Goal: Task Accomplishment & Management: Use online tool/utility

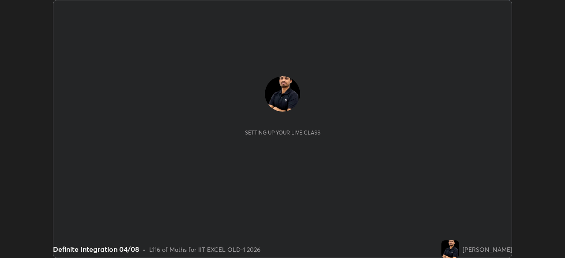
scroll to position [258, 564]
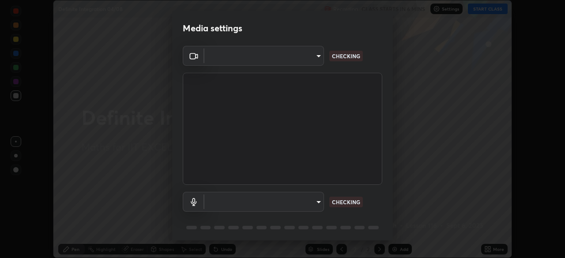
type input "a2c9e0304fea7a197325265949ed38064ec23766b16e4a4df4757bcf8ee53c87"
click at [287, 206] on body "Erase all Definite Integration 04/08 Recording CLASS STARTS IN 6 MINS Settings …" at bounding box center [282, 129] width 565 height 258
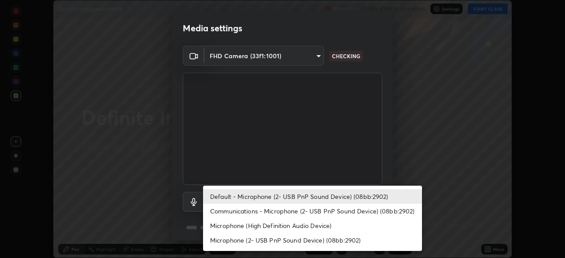
click at [277, 210] on li "Communications - Microphone (2- USB PnP Sound Device) (08bb:2902)" at bounding box center [312, 211] width 219 height 15
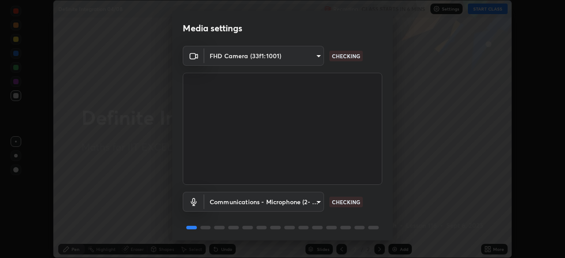
click at [270, 197] on body "Erase all Definite Integration 04/08 Recording CLASS STARTS IN 6 MINS Settings …" at bounding box center [282, 129] width 565 height 258
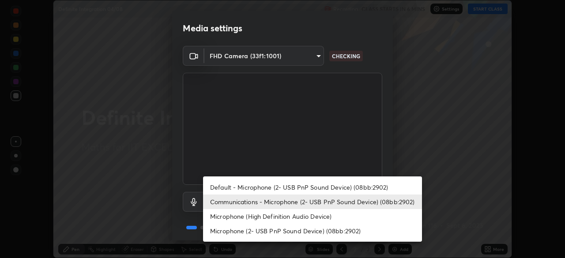
click at [255, 188] on li "Default - Microphone (2- USB PnP Sound Device) (08bb:2902)" at bounding box center [312, 187] width 219 height 15
type input "default"
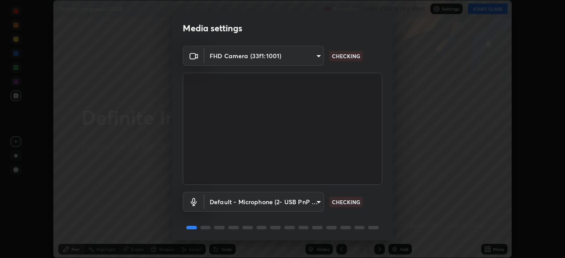
scroll to position [31, 0]
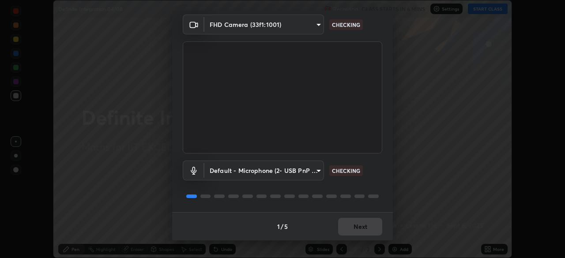
click at [361, 226] on div "1 / 5 Next" at bounding box center [282, 226] width 221 height 28
click at [363, 225] on div "1 / 5 Next" at bounding box center [282, 226] width 221 height 28
click at [365, 226] on div "1 / 5 Next" at bounding box center [282, 226] width 221 height 28
click at [364, 231] on div "1 / 5 Next" at bounding box center [282, 226] width 221 height 28
click at [373, 232] on div "1 / 5 Next" at bounding box center [282, 226] width 221 height 28
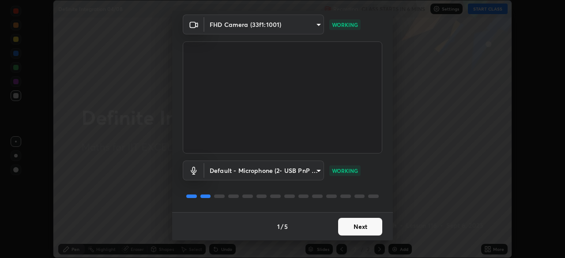
click at [355, 225] on button "Next" at bounding box center [360, 227] width 44 height 18
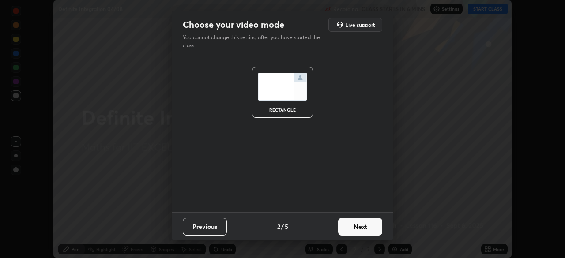
scroll to position [0, 0]
click at [363, 226] on button "Next" at bounding box center [360, 227] width 44 height 18
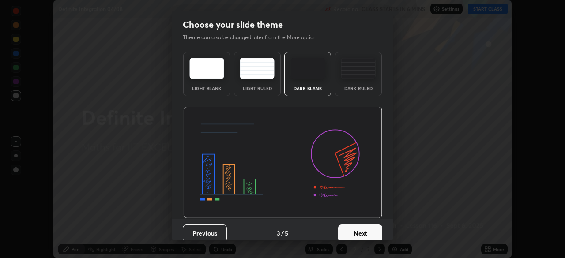
click at [366, 231] on button "Next" at bounding box center [360, 233] width 44 height 18
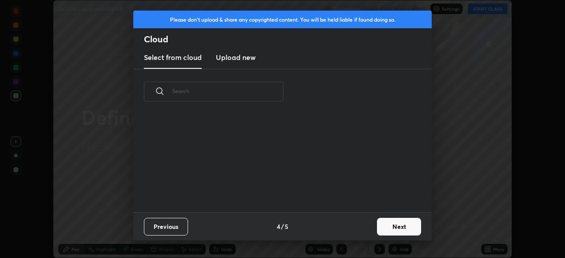
click at [378, 229] on button "Next" at bounding box center [399, 227] width 44 height 18
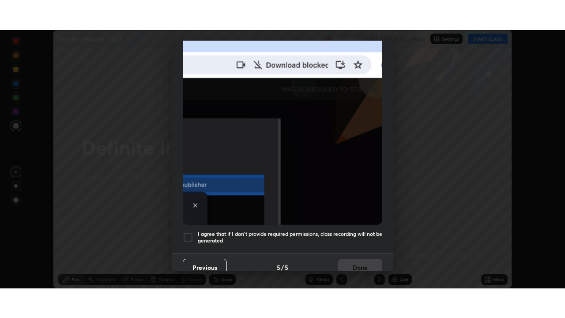
scroll to position [211, 0]
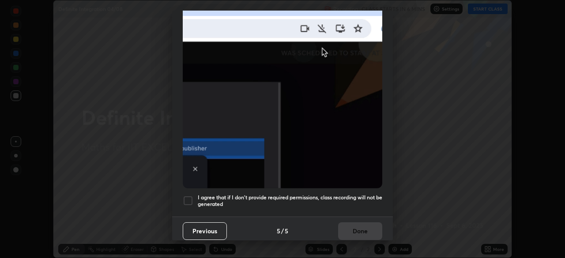
click at [188, 200] on div at bounding box center [188, 200] width 11 height 11
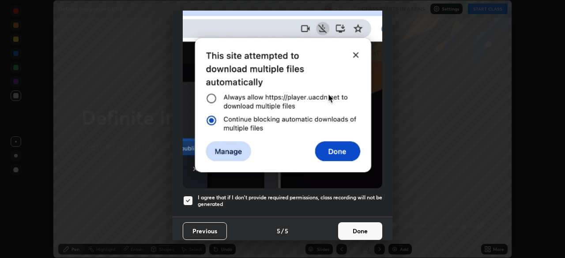
click at [348, 233] on button "Done" at bounding box center [360, 231] width 44 height 18
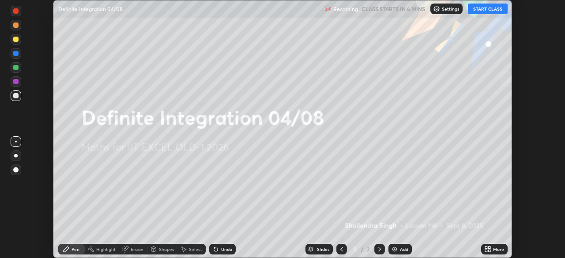
click at [489, 251] on icon at bounding box center [489, 251] width 2 height 2
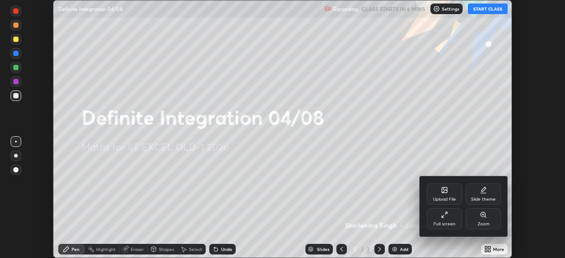
click at [443, 223] on div "Full screen" at bounding box center [444, 224] width 22 height 4
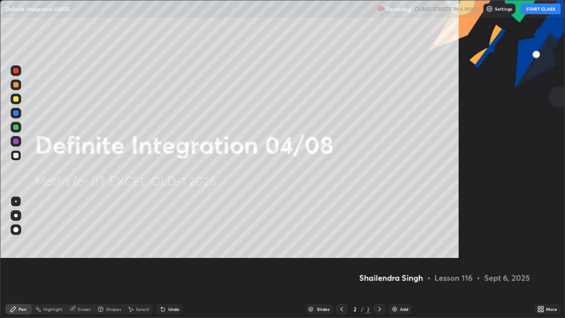
scroll to position [318, 565]
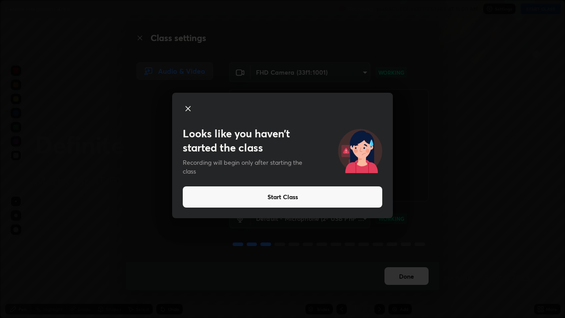
click at [290, 197] on button "Start Class" at bounding box center [282, 196] width 199 height 21
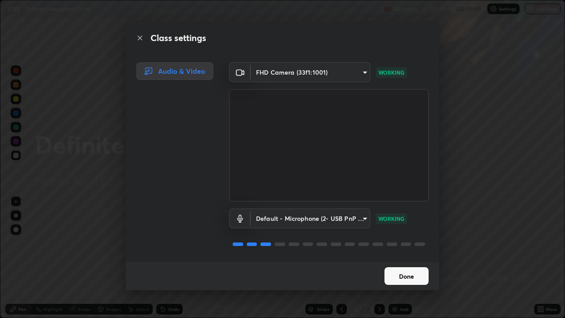
click at [403, 258] on button "Done" at bounding box center [406, 276] width 44 height 18
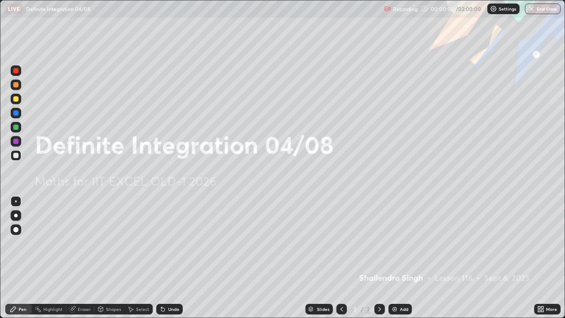
click at [538, 258] on icon at bounding box center [539, 307] width 2 height 2
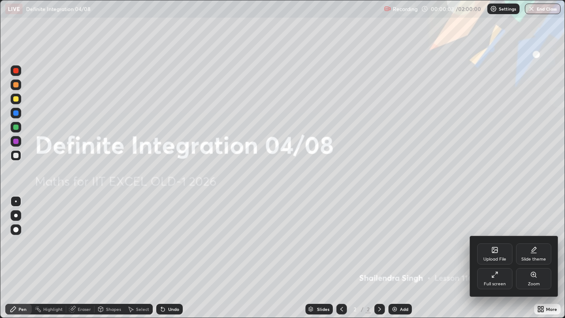
click at [497, 254] on div "Upload File" at bounding box center [494, 253] width 35 height 21
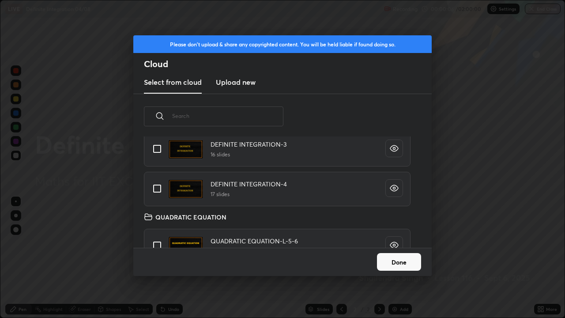
scroll to position [62, 0]
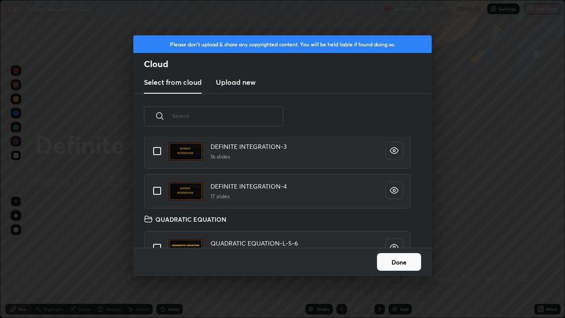
click at [156, 151] on input "grid" at bounding box center [157, 151] width 19 height 19
checkbox input "true"
click at [389, 258] on button "Done" at bounding box center [399, 262] width 44 height 18
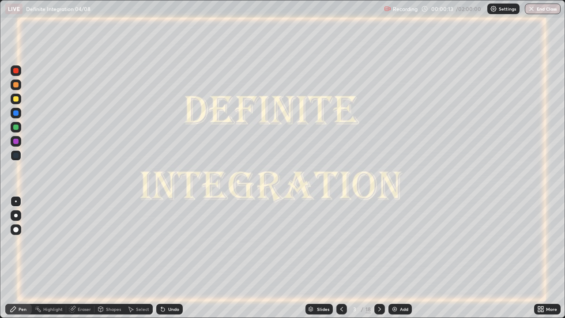
click at [379, 258] on icon at bounding box center [379, 308] width 7 height 7
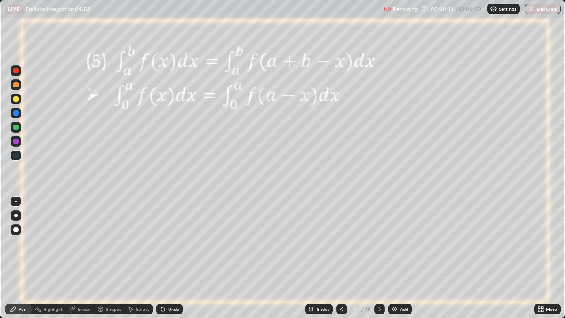
click at [383, 258] on div at bounding box center [379, 308] width 11 height 11
click at [377, 258] on div at bounding box center [379, 308] width 11 height 11
click at [378, 258] on icon at bounding box center [379, 308] width 7 height 7
click at [379, 258] on div at bounding box center [379, 309] width 11 height 18
click at [380, 258] on div at bounding box center [379, 308] width 11 height 11
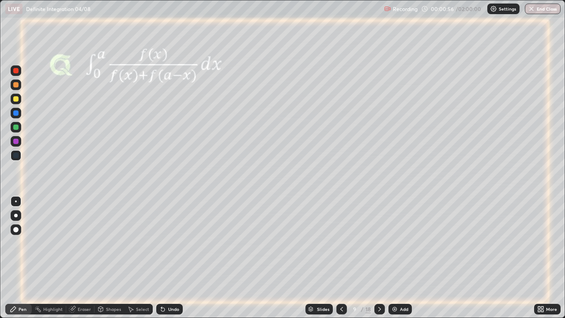
click at [379, 258] on div at bounding box center [379, 308] width 11 height 11
click at [380, 258] on div at bounding box center [379, 309] width 11 height 18
click at [379, 258] on icon at bounding box center [379, 308] width 7 height 7
click at [378, 258] on icon at bounding box center [379, 308] width 7 height 7
click at [378, 258] on div at bounding box center [379, 308] width 11 height 11
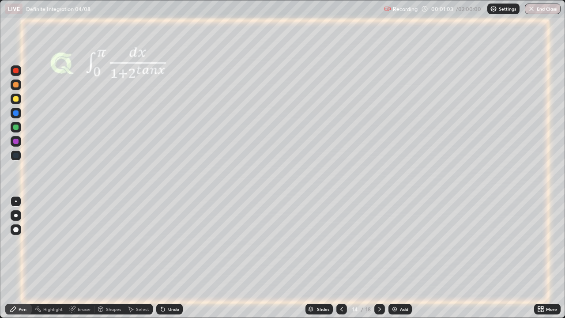
click at [377, 258] on div at bounding box center [379, 308] width 11 height 11
click at [378, 258] on div at bounding box center [379, 308] width 11 height 11
click at [16, 127] on div at bounding box center [15, 126] width 5 height 5
click at [81, 258] on div "Eraser" at bounding box center [84, 309] width 13 height 4
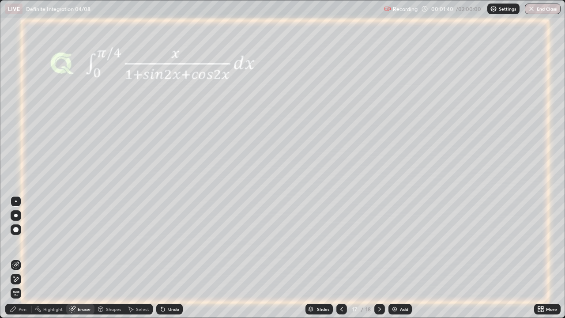
click at [26, 258] on div "Pen" at bounding box center [18, 308] width 26 height 11
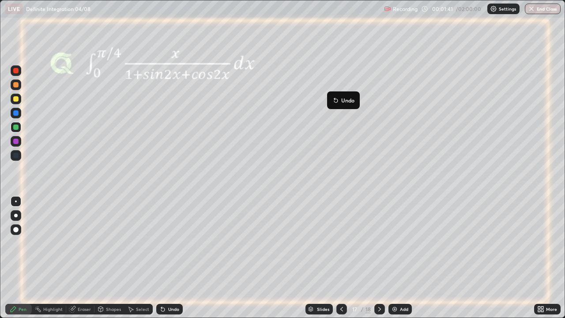
click at [333, 95] on button "Undo" at bounding box center [343, 100] width 26 height 11
click at [176, 258] on div "Undo" at bounding box center [169, 308] width 26 height 11
click at [168, 258] on div "Undo" at bounding box center [173, 309] width 11 height 4
click at [78, 258] on div "Eraser" at bounding box center [84, 309] width 13 height 4
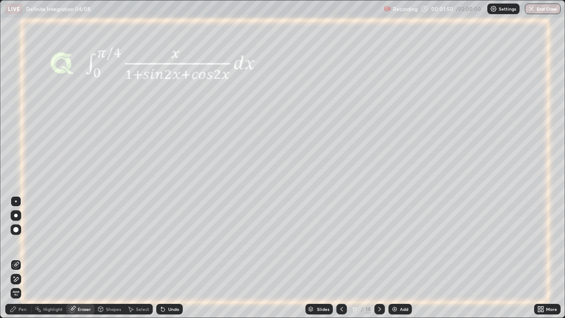
click at [23, 258] on div "Pen" at bounding box center [23, 309] width 8 height 4
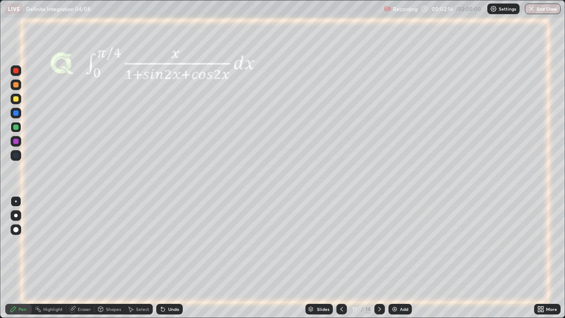
click at [168, 258] on div "Undo" at bounding box center [173, 309] width 11 height 4
click at [175, 258] on div "Undo" at bounding box center [173, 309] width 11 height 4
click at [78, 258] on div "Eraser" at bounding box center [84, 309] width 13 height 4
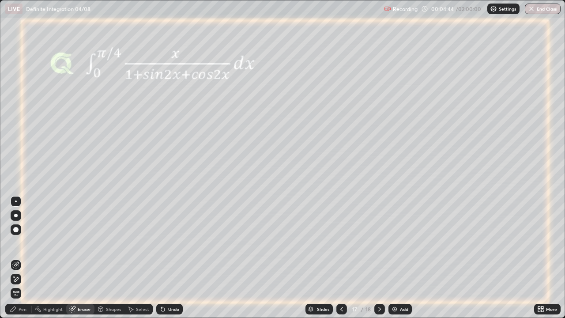
click at [19, 258] on div "Pen" at bounding box center [23, 309] width 8 height 4
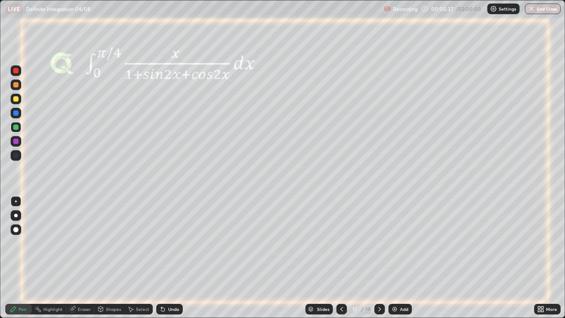
click at [22, 146] on div at bounding box center [16, 141] width 14 height 14
click at [14, 142] on div at bounding box center [15, 140] width 5 height 5
click at [393, 258] on img at bounding box center [394, 308] width 7 height 7
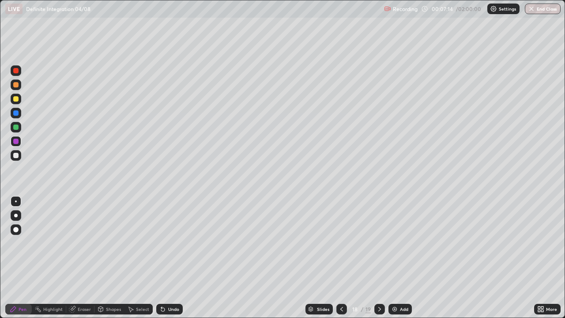
click at [340, 258] on icon at bounding box center [341, 308] width 7 height 7
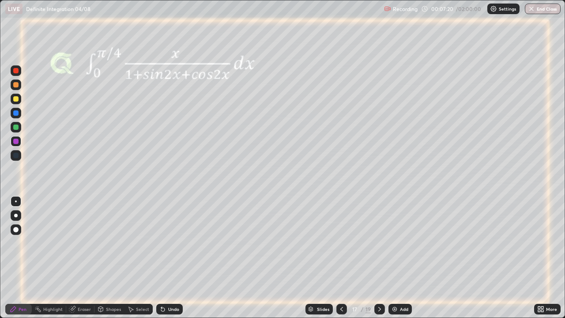
click at [376, 258] on icon at bounding box center [379, 308] width 7 height 7
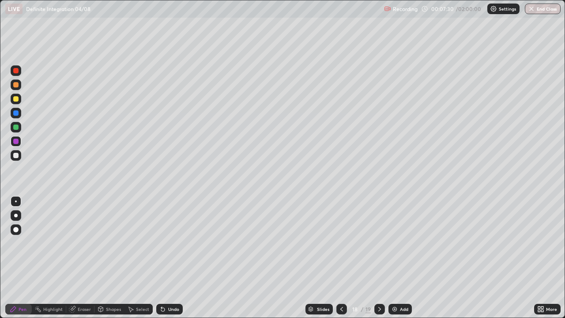
click at [339, 258] on icon at bounding box center [341, 308] width 7 height 7
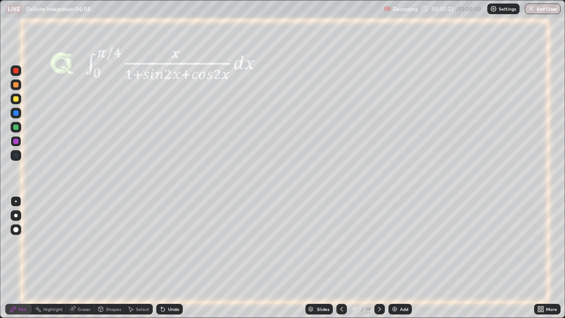
click at [379, 258] on icon at bounding box center [379, 308] width 7 height 7
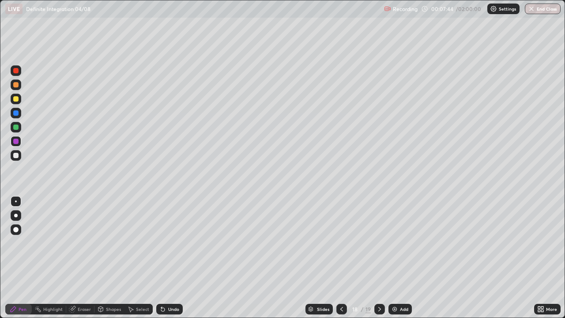
click at [341, 258] on icon at bounding box center [341, 309] width 3 height 4
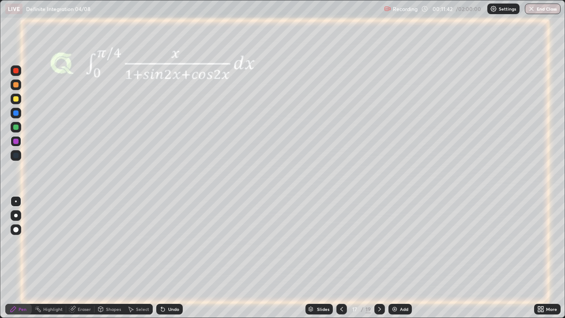
click at [377, 258] on icon at bounding box center [379, 308] width 7 height 7
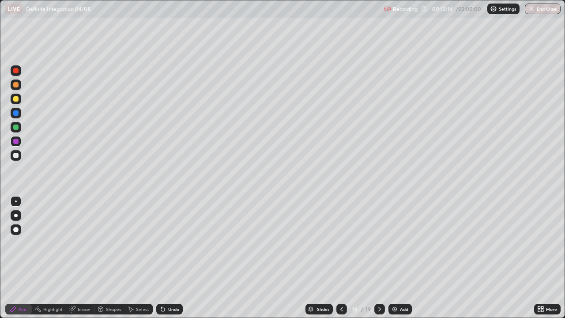
click at [18, 98] on div at bounding box center [15, 98] width 5 height 5
click at [392, 258] on img at bounding box center [394, 308] width 7 height 7
click at [340, 258] on icon at bounding box center [341, 309] width 3 height 4
click at [378, 258] on icon at bounding box center [379, 309] width 3 height 4
click at [161, 258] on icon at bounding box center [163, 309] width 4 height 4
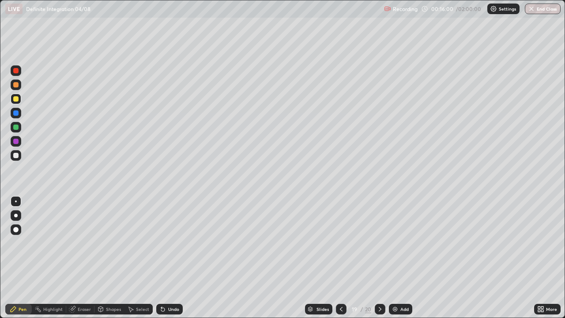
click at [168, 258] on div "Undo" at bounding box center [173, 309] width 11 height 4
click at [339, 258] on icon at bounding box center [340, 308] width 7 height 7
click at [378, 258] on icon at bounding box center [379, 308] width 7 height 7
click at [338, 258] on icon at bounding box center [340, 308] width 7 height 7
click at [379, 258] on icon at bounding box center [379, 308] width 7 height 7
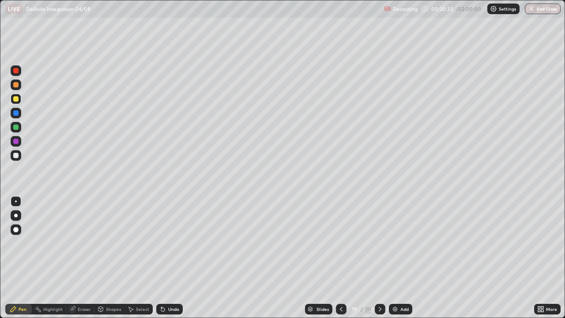
click at [538, 258] on icon at bounding box center [539, 307] width 2 height 2
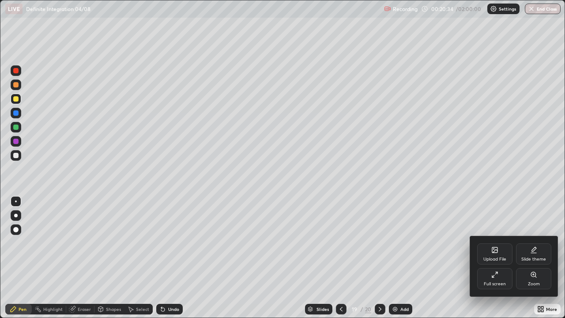
click at [501, 258] on div "Upload File" at bounding box center [494, 259] width 23 height 4
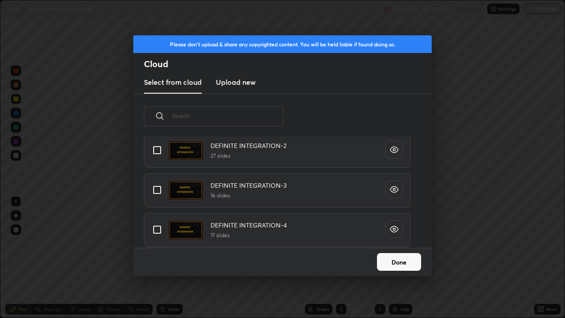
scroll to position [28, 0]
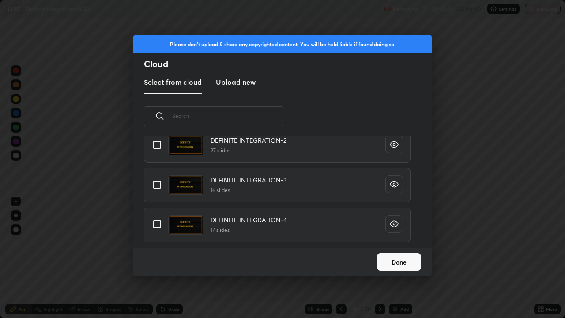
click at [155, 224] on input "grid" at bounding box center [157, 224] width 19 height 19
checkbox input "true"
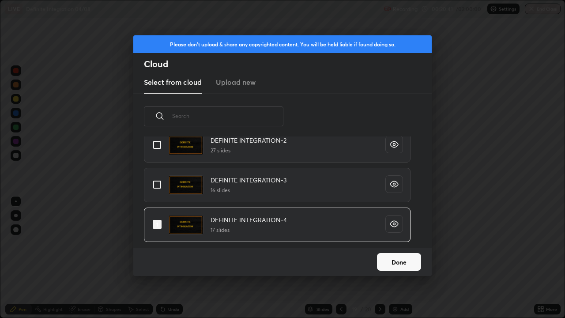
click at [409, 257] on button "Done" at bounding box center [399, 262] width 44 height 18
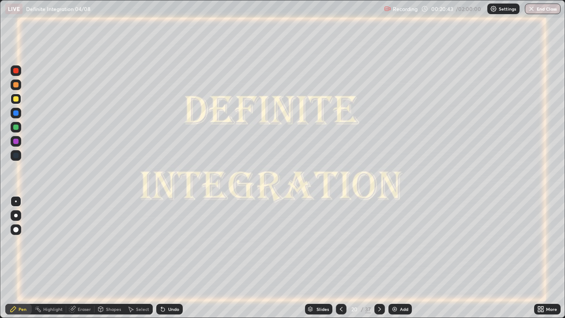
click at [340, 258] on icon at bounding box center [340, 308] width 7 height 7
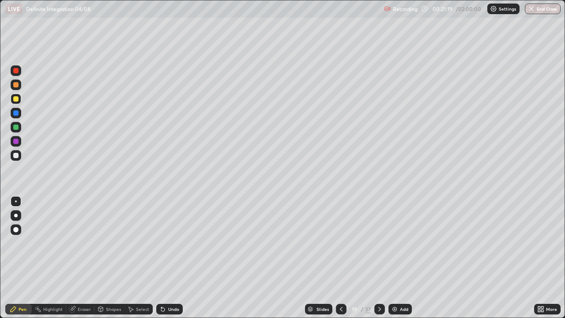
click at [379, 258] on div at bounding box center [379, 308] width 11 height 11
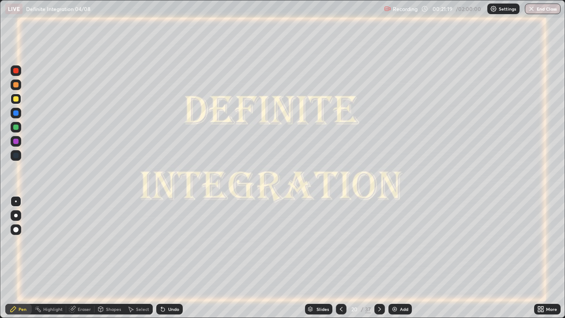
click at [378, 258] on icon at bounding box center [379, 309] width 3 height 4
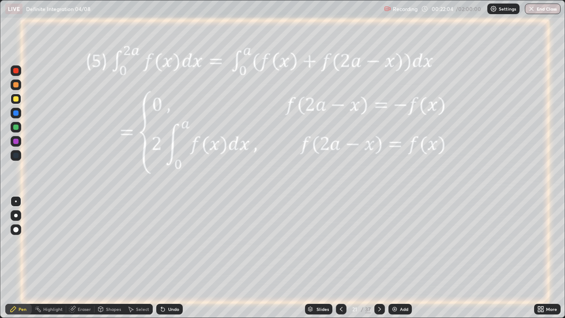
click at [17, 99] on div at bounding box center [15, 98] width 5 height 5
click at [392, 258] on img at bounding box center [394, 308] width 7 height 7
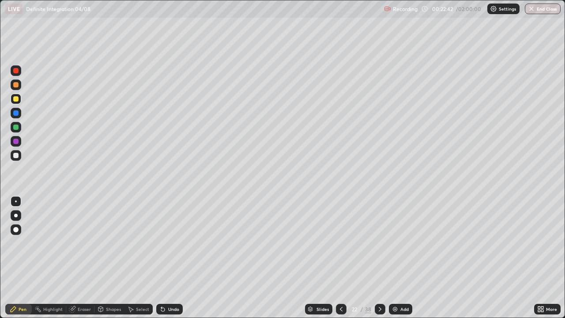
click at [15, 154] on div at bounding box center [15, 155] width 5 height 5
click at [339, 258] on icon at bounding box center [340, 308] width 7 height 7
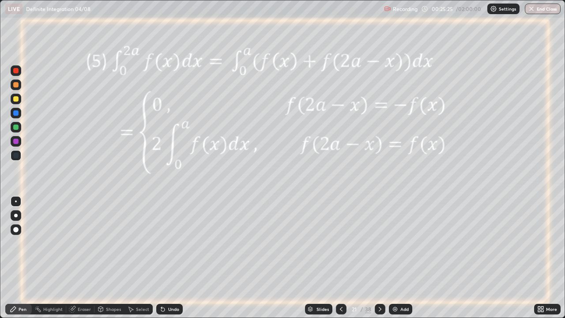
click at [378, 258] on icon at bounding box center [379, 308] width 7 height 7
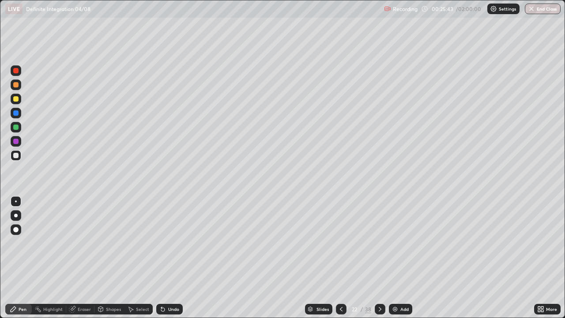
click at [339, 258] on icon at bounding box center [340, 308] width 7 height 7
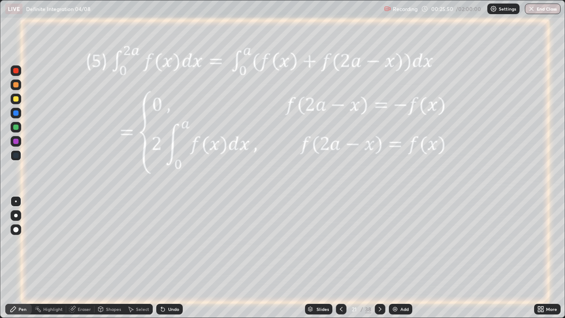
click at [16, 143] on div at bounding box center [15, 140] width 5 height 5
click at [378, 258] on icon at bounding box center [379, 308] width 7 height 7
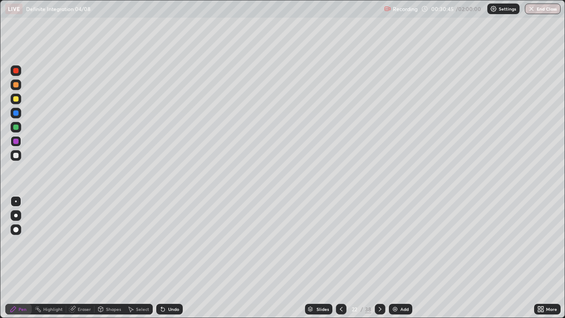
click at [380, 258] on icon at bounding box center [379, 308] width 7 height 7
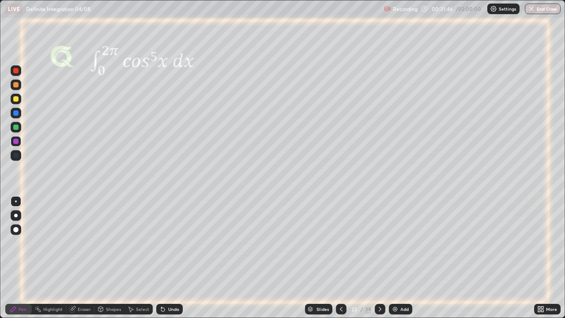
click at [15, 100] on div at bounding box center [15, 98] width 5 height 5
click at [14, 139] on div at bounding box center [15, 140] width 5 height 5
click at [339, 258] on icon at bounding box center [340, 308] width 7 height 7
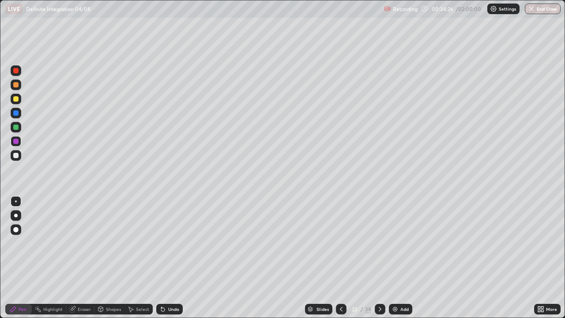
click at [338, 258] on div at bounding box center [341, 309] width 11 height 18
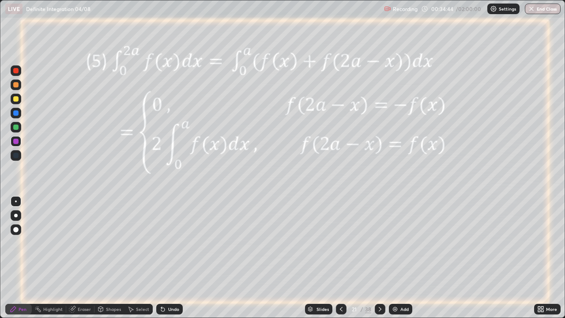
click at [379, 258] on icon at bounding box center [379, 308] width 7 height 7
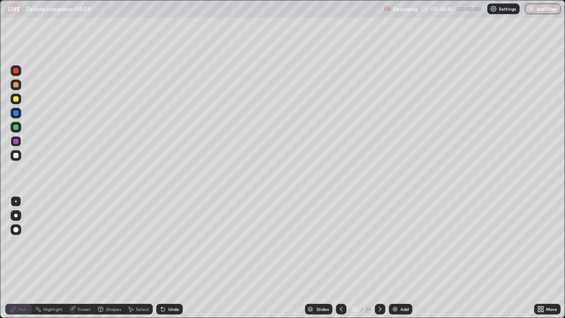
click at [378, 258] on icon at bounding box center [379, 309] width 3 height 4
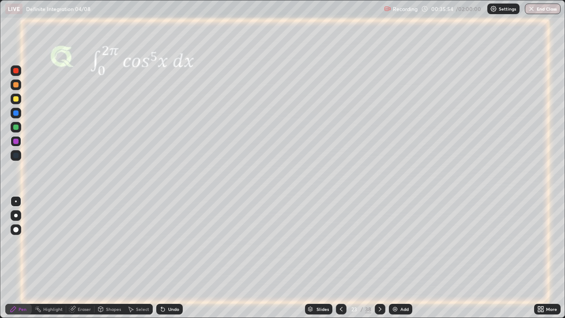
click at [378, 258] on icon at bounding box center [379, 308] width 7 height 7
click at [17, 128] on div at bounding box center [15, 126] width 5 height 5
click at [15, 142] on div at bounding box center [15, 140] width 5 height 5
click at [379, 258] on icon at bounding box center [379, 308] width 7 height 7
click at [378, 258] on icon at bounding box center [379, 308] width 7 height 7
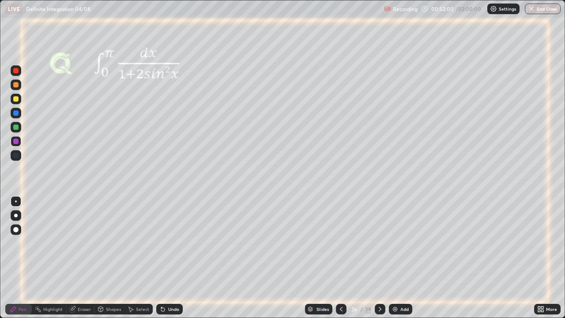
click at [378, 258] on icon at bounding box center [379, 308] width 7 height 7
click at [379, 258] on icon at bounding box center [379, 308] width 7 height 7
click at [11, 111] on div at bounding box center [16, 113] width 11 height 11
click at [16, 127] on div at bounding box center [15, 126] width 5 height 5
click at [16, 114] on div at bounding box center [15, 112] width 5 height 5
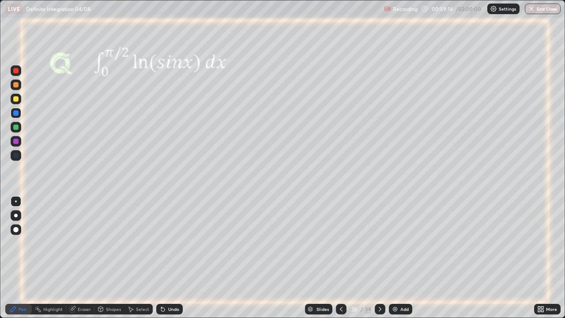
click at [161, 258] on icon at bounding box center [163, 309] width 4 height 4
click at [169, 258] on div "Undo" at bounding box center [169, 308] width 26 height 11
click at [393, 258] on img at bounding box center [394, 308] width 7 height 7
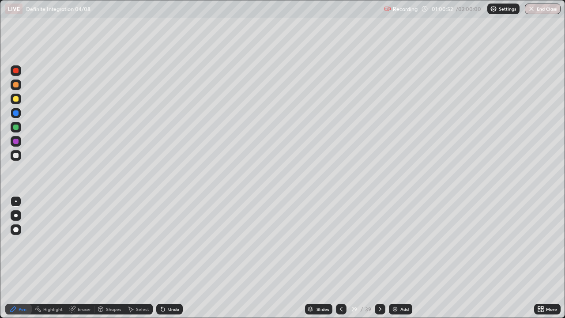
click at [340, 258] on icon at bounding box center [340, 308] width 7 height 7
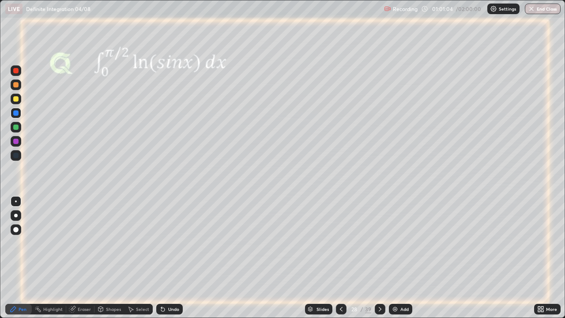
click at [378, 258] on icon at bounding box center [379, 308] width 7 height 7
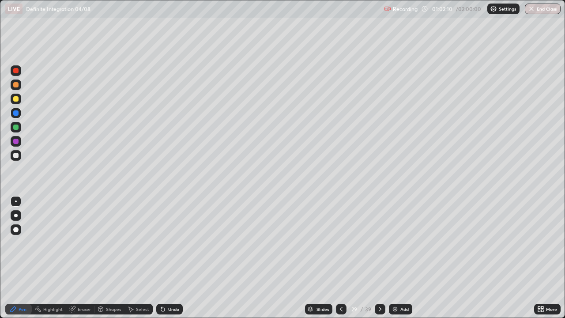
click at [16, 99] on div at bounding box center [15, 98] width 5 height 5
click at [166, 258] on div "Undo" at bounding box center [169, 308] width 26 height 11
click at [165, 258] on icon at bounding box center [162, 308] width 7 height 7
click at [164, 258] on icon at bounding box center [162, 308] width 7 height 7
click at [166, 258] on div "Undo" at bounding box center [169, 308] width 26 height 11
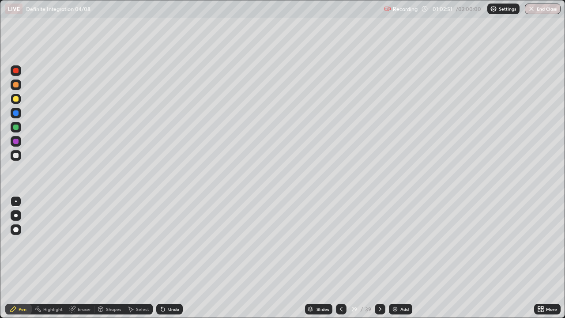
click at [165, 258] on icon at bounding box center [162, 308] width 7 height 7
click at [164, 258] on icon at bounding box center [162, 308] width 7 height 7
click at [161, 258] on icon at bounding box center [163, 309] width 4 height 4
click at [169, 258] on div "Undo" at bounding box center [173, 309] width 11 height 4
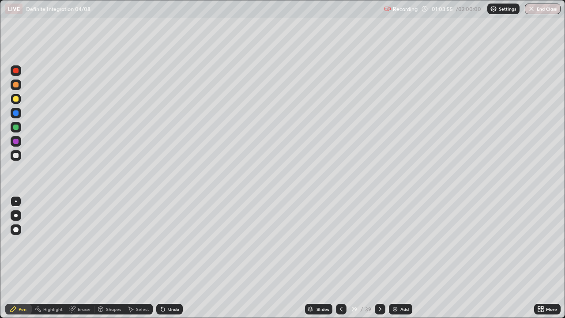
click at [171, 258] on div "Undo" at bounding box center [173, 309] width 11 height 4
click at [339, 258] on icon at bounding box center [340, 308] width 7 height 7
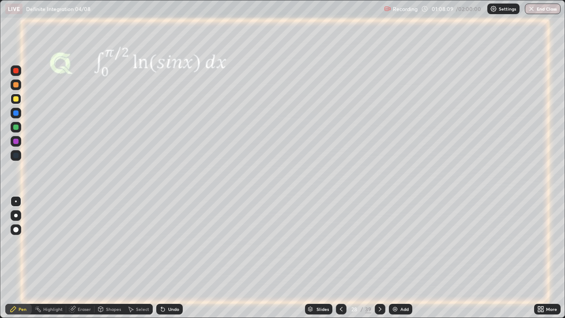
click at [378, 258] on icon at bounding box center [379, 308] width 7 height 7
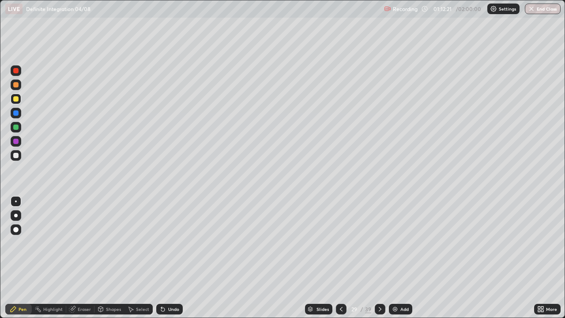
click at [380, 258] on icon at bounding box center [379, 308] width 7 height 7
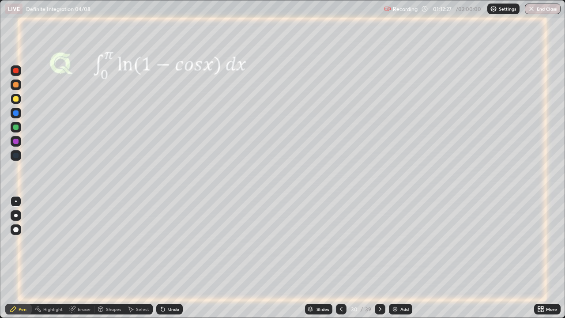
click at [16, 115] on div at bounding box center [15, 112] width 5 height 5
click at [378, 258] on icon at bounding box center [379, 309] width 3 height 4
click at [340, 258] on icon at bounding box center [340, 308] width 7 height 7
click at [378, 258] on icon at bounding box center [379, 308] width 7 height 7
click at [382, 258] on div at bounding box center [379, 308] width 11 height 11
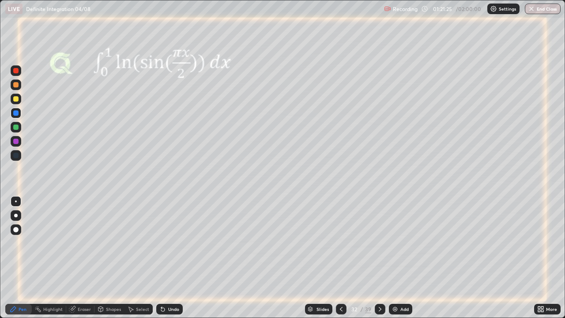
click at [20, 142] on div at bounding box center [16, 141] width 11 height 11
click at [378, 258] on icon at bounding box center [379, 308] width 7 height 7
click at [17, 114] on div at bounding box center [15, 112] width 5 height 5
click at [15, 128] on div at bounding box center [15, 126] width 5 height 5
click at [109, 258] on div "Shapes" at bounding box center [113, 309] width 15 height 4
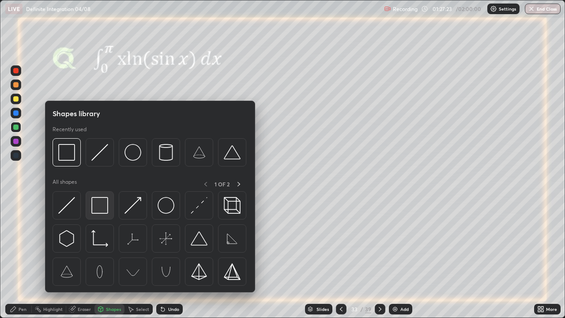
click at [99, 208] on img at bounding box center [99, 205] width 17 height 17
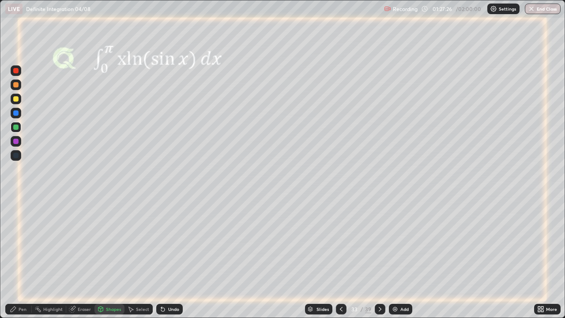
click at [24, 258] on div "Pen" at bounding box center [23, 309] width 8 height 4
click at [15, 142] on div at bounding box center [15, 140] width 5 height 5
click at [378, 258] on icon at bounding box center [379, 308] width 7 height 7
click at [161, 258] on icon at bounding box center [161, 307] width 1 height 1
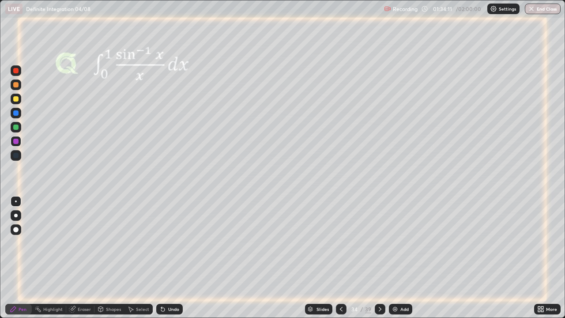
click at [161, 258] on icon at bounding box center [161, 307] width 1 height 1
click at [129, 116] on button "Undo" at bounding box center [139, 120] width 26 height 11
click at [15, 128] on div at bounding box center [15, 126] width 5 height 5
click at [15, 99] on div at bounding box center [15, 98] width 5 height 5
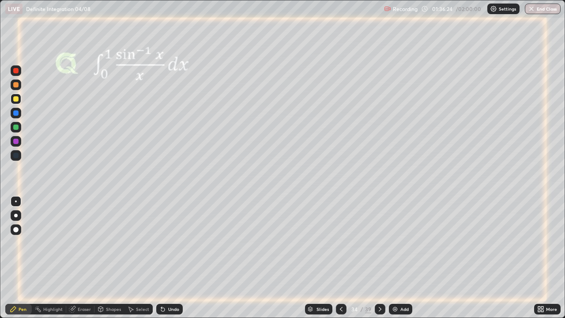
click at [317, 258] on div "Slides" at bounding box center [322, 309] width 12 height 4
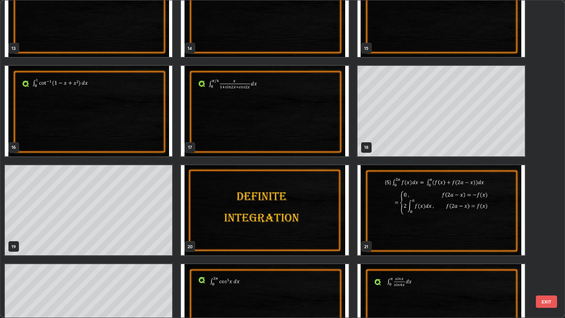
scroll to position [428, 0]
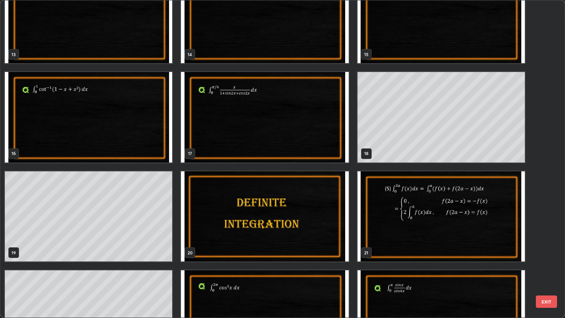
click at [281, 137] on img "grid" at bounding box center [264, 117] width 167 height 90
click at [283, 135] on img "grid" at bounding box center [264, 117] width 167 height 90
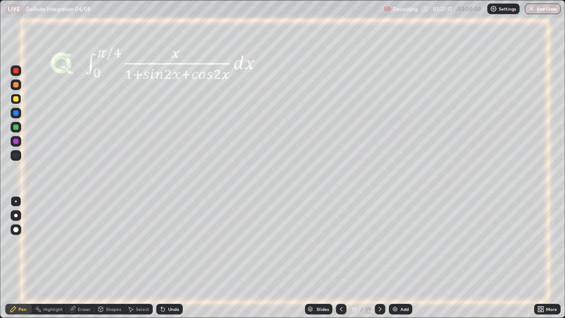
click at [319, 258] on div "Slides" at bounding box center [322, 309] width 12 height 4
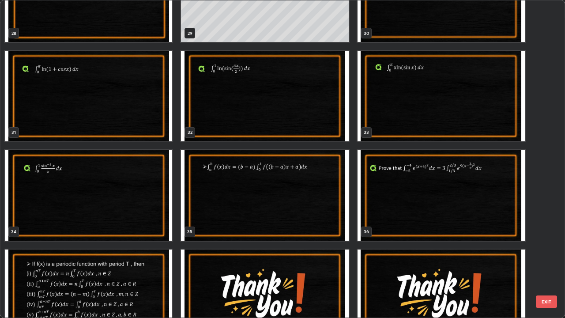
scroll to position [945, 0]
click at [143, 208] on img "grid" at bounding box center [88, 195] width 167 height 90
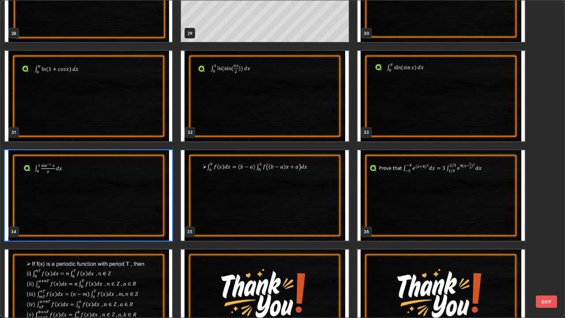
click at [146, 209] on img "grid" at bounding box center [88, 195] width 167 height 90
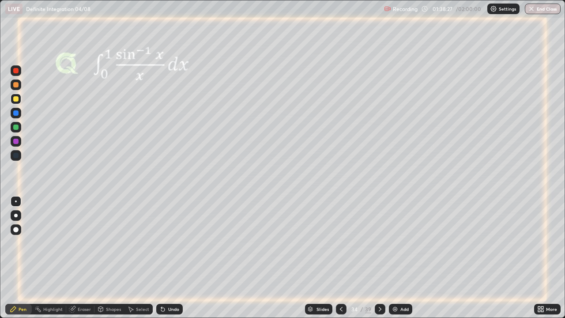
click at [166, 258] on div "Undo" at bounding box center [169, 308] width 26 height 11
click at [163, 258] on icon at bounding box center [163, 309] width 4 height 4
click at [378, 258] on icon at bounding box center [379, 308] width 7 height 7
click at [167, 258] on div "Undo" at bounding box center [169, 308] width 26 height 11
click at [15, 127] on div at bounding box center [15, 126] width 5 height 5
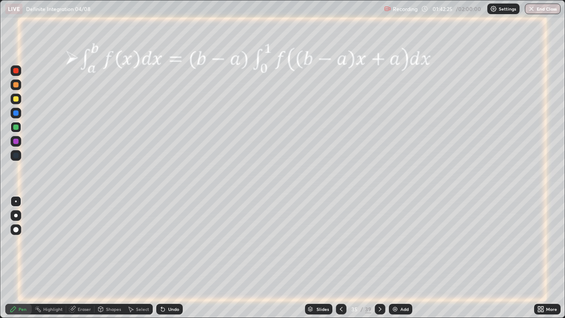
click at [378, 258] on icon at bounding box center [379, 308] width 7 height 7
click at [172, 258] on div "Undo" at bounding box center [173, 309] width 11 height 4
click at [171, 258] on div "Undo" at bounding box center [173, 309] width 11 height 4
click at [172, 258] on div "Undo" at bounding box center [173, 309] width 11 height 4
click at [168, 258] on div "Undo" at bounding box center [173, 309] width 11 height 4
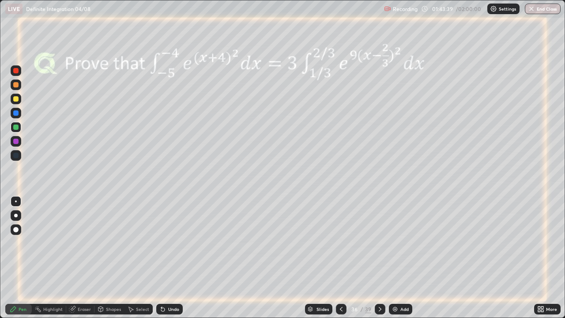
click at [166, 258] on div "Undo" at bounding box center [169, 308] width 26 height 11
click at [167, 258] on div "Undo" at bounding box center [169, 308] width 26 height 11
click at [168, 258] on div "Undo" at bounding box center [169, 308] width 26 height 11
click at [166, 258] on div "Undo" at bounding box center [169, 308] width 26 height 11
click at [168, 258] on div "Undo" at bounding box center [169, 308] width 26 height 11
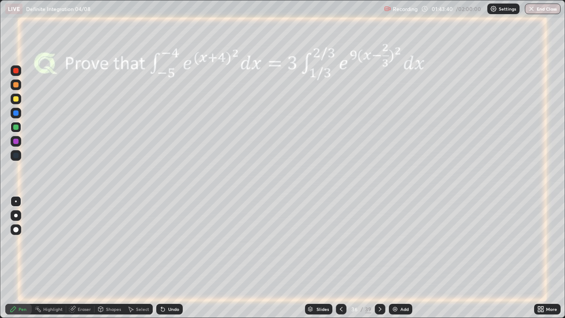
click at [169, 258] on div "Undo" at bounding box center [169, 308] width 26 height 11
click at [168, 258] on div "Undo" at bounding box center [169, 308] width 26 height 11
click at [168, 258] on div "Undo" at bounding box center [173, 309] width 11 height 4
click at [340, 258] on icon at bounding box center [340, 308] width 7 height 7
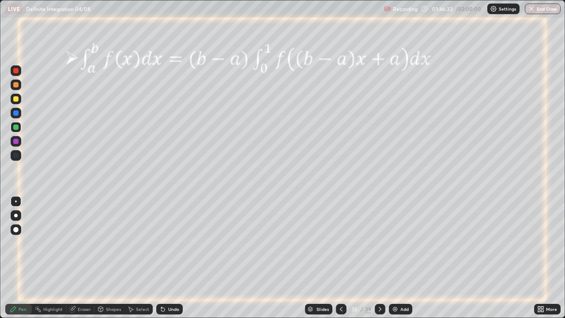
click at [378, 258] on icon at bounding box center [379, 308] width 7 height 7
click at [161, 258] on icon at bounding box center [161, 307] width 1 height 1
click at [161, 258] on icon at bounding box center [163, 309] width 4 height 4
click at [14, 100] on div at bounding box center [15, 98] width 5 height 5
click at [78, 258] on div "Eraser" at bounding box center [84, 309] width 13 height 4
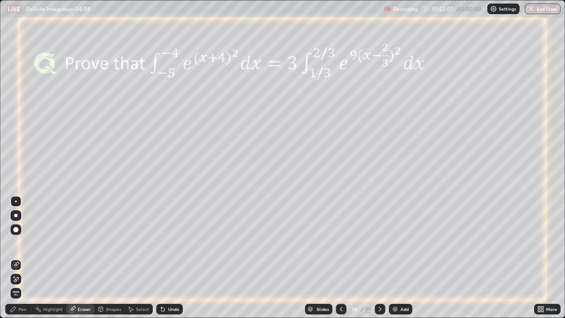
click at [23, 258] on div "Pen" at bounding box center [23, 309] width 8 height 4
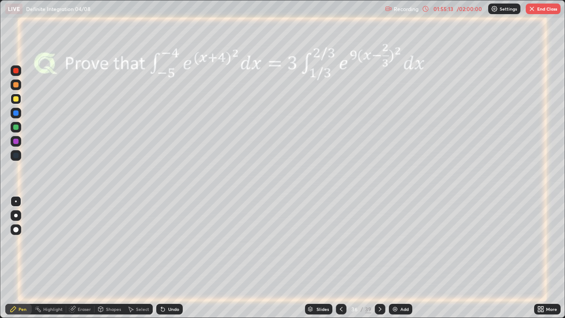
click at [542, 11] on button "End Class" at bounding box center [542, 9] width 35 height 11
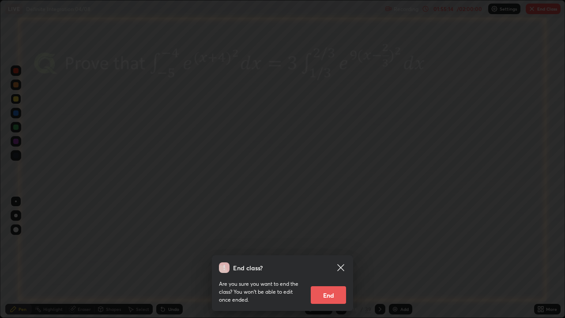
click at [340, 258] on button "End" at bounding box center [327, 295] width 35 height 18
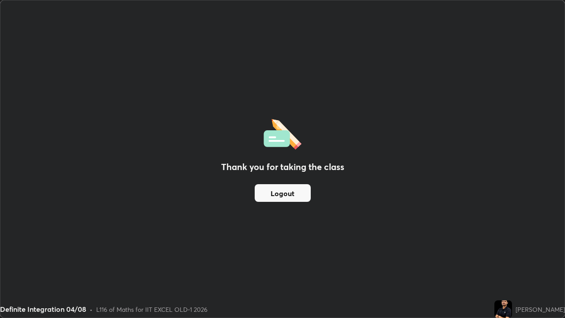
click at [300, 194] on button "Logout" at bounding box center [282, 193] width 56 height 18
